Goal: Task Accomplishment & Management: Manage account settings

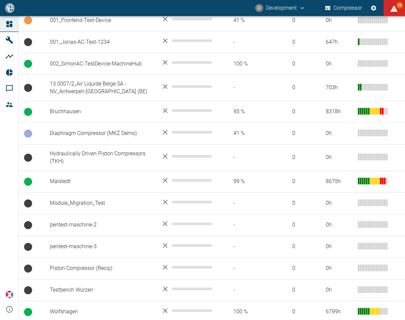
scroll to position [231, 0]
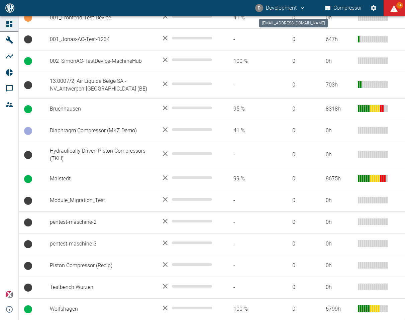
click at [290, 5] on button "D Development" at bounding box center [280, 8] width 52 height 12
click at [282, 27] on span "Ausloggen" at bounding box center [288, 27] width 25 height 8
